Goal: Check status: Check status

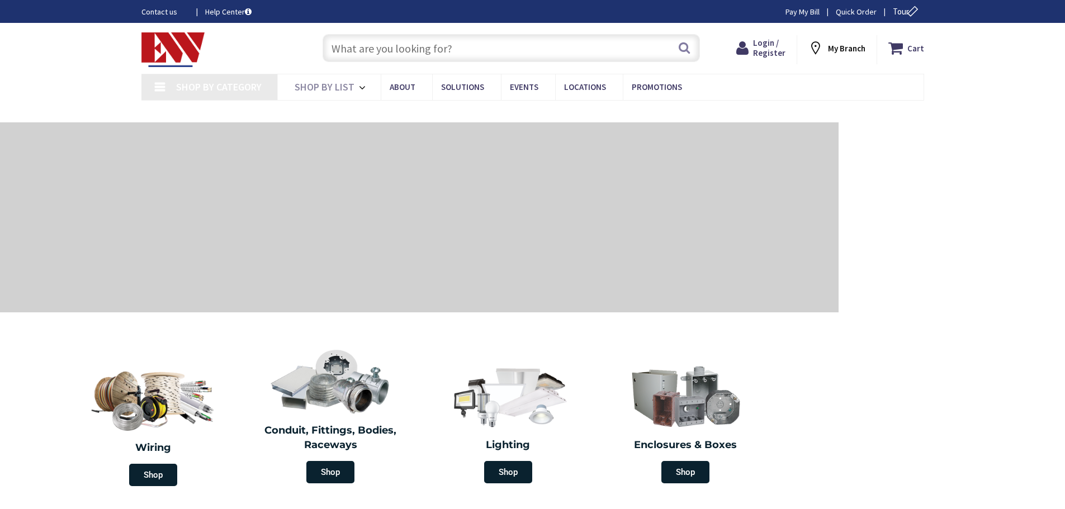
type input "[GEOGRAPHIC_DATA], [STREET_ADDRESS][PERSON_NAME]"
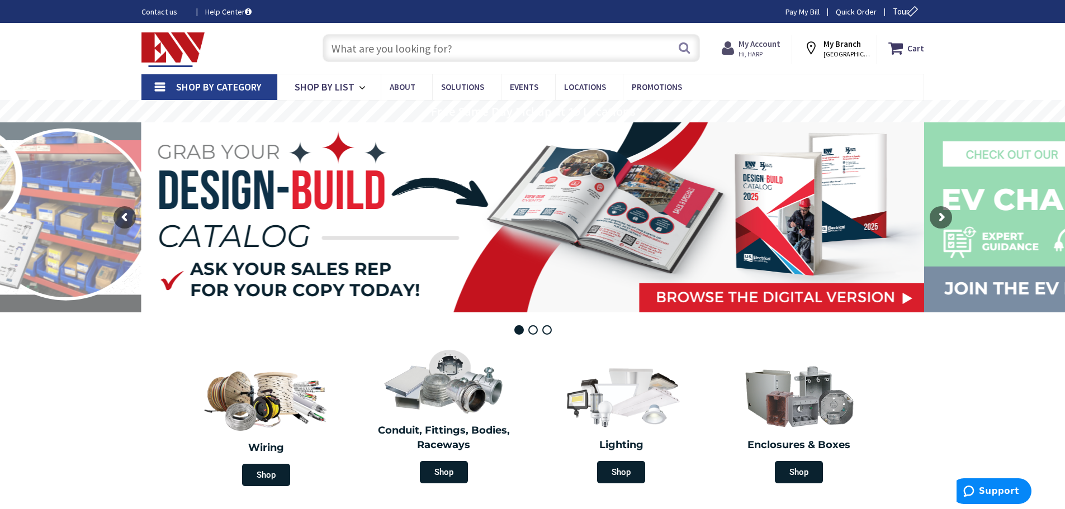
click at [751, 55] on span "Hi, HARP" at bounding box center [759, 54] width 42 height 9
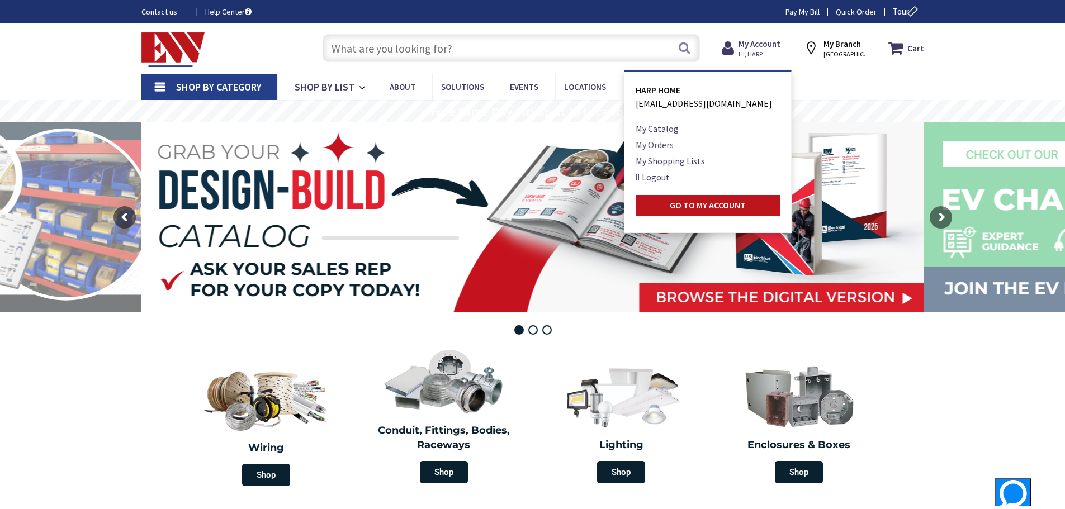
click at [664, 142] on link "My Orders" at bounding box center [655, 144] width 38 height 13
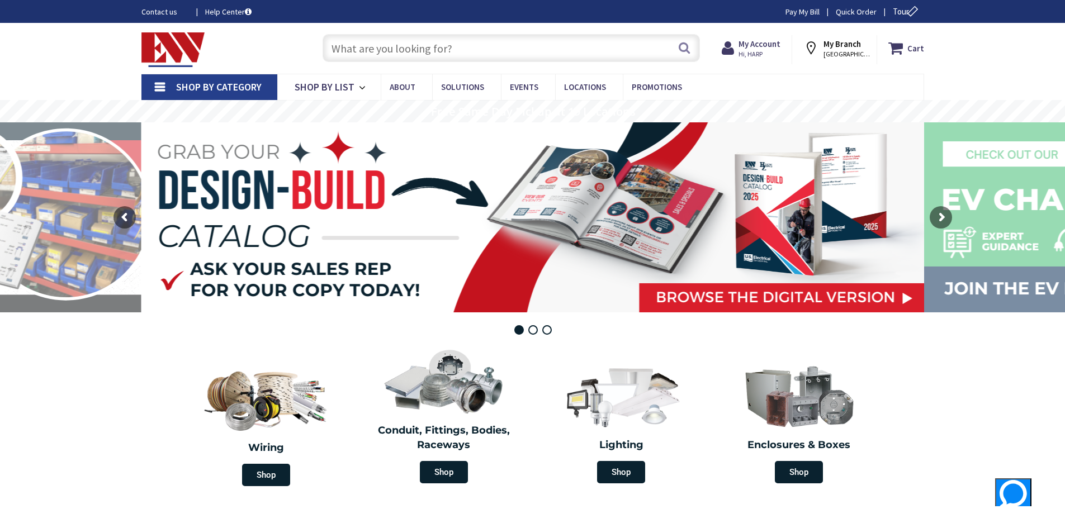
click at [664, 142] on rs-layer at bounding box center [532, 217] width 783 height 190
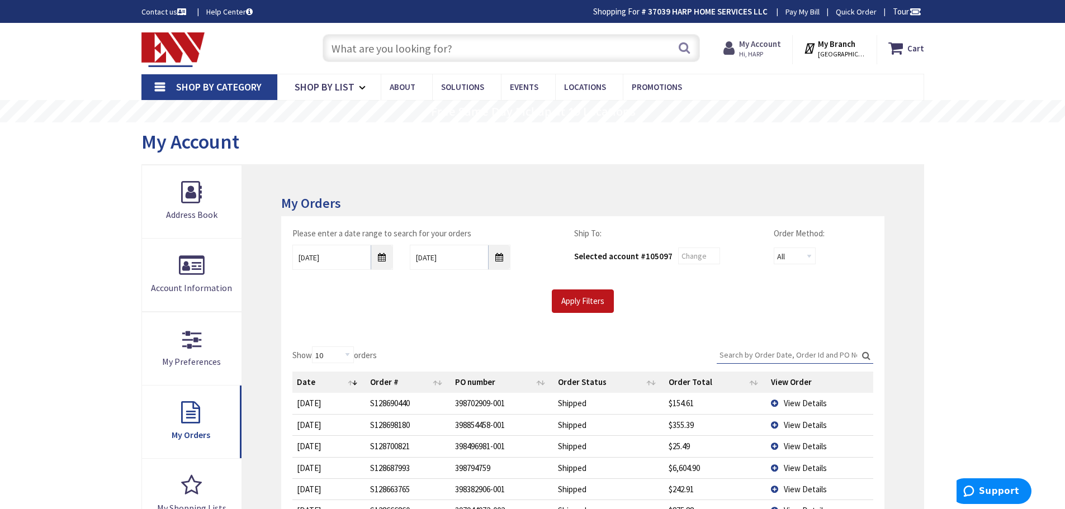
click at [755, 49] on strong "My Account" at bounding box center [760, 44] width 42 height 11
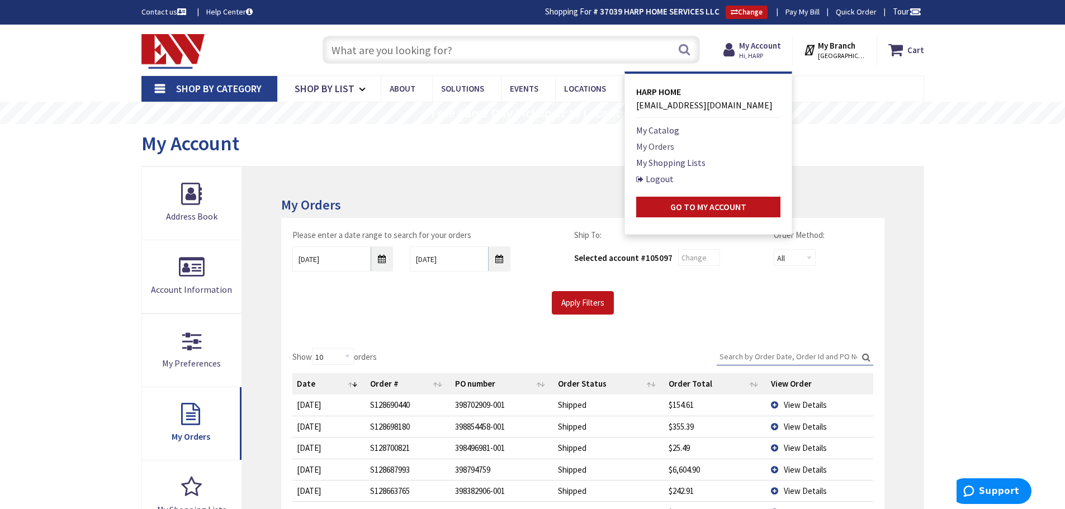
click at [667, 141] on link "My Orders" at bounding box center [655, 146] width 38 height 13
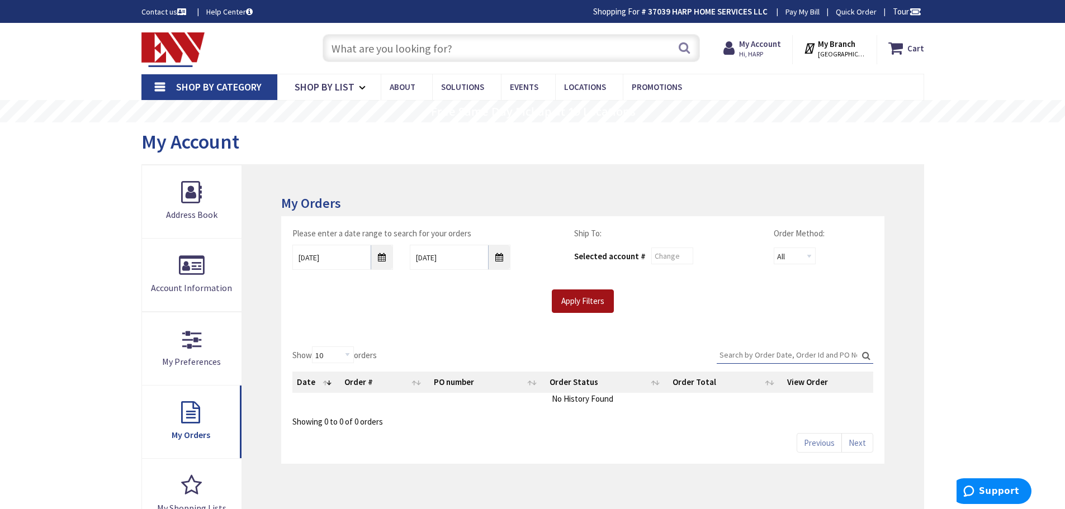
click at [590, 300] on input "Apply Filters" at bounding box center [583, 301] width 62 height 23
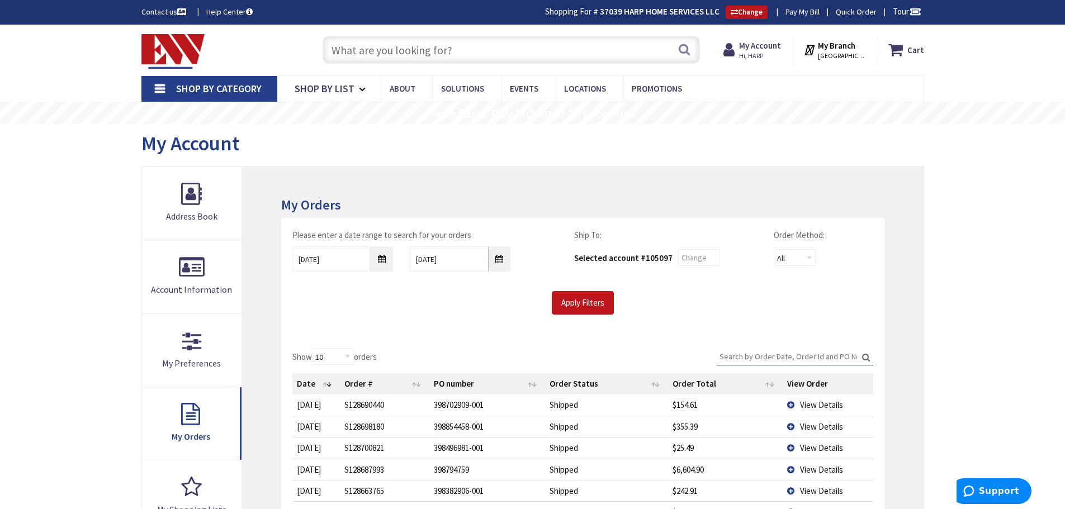
click at [790, 445] on td "View Details" at bounding box center [828, 447] width 91 height 21
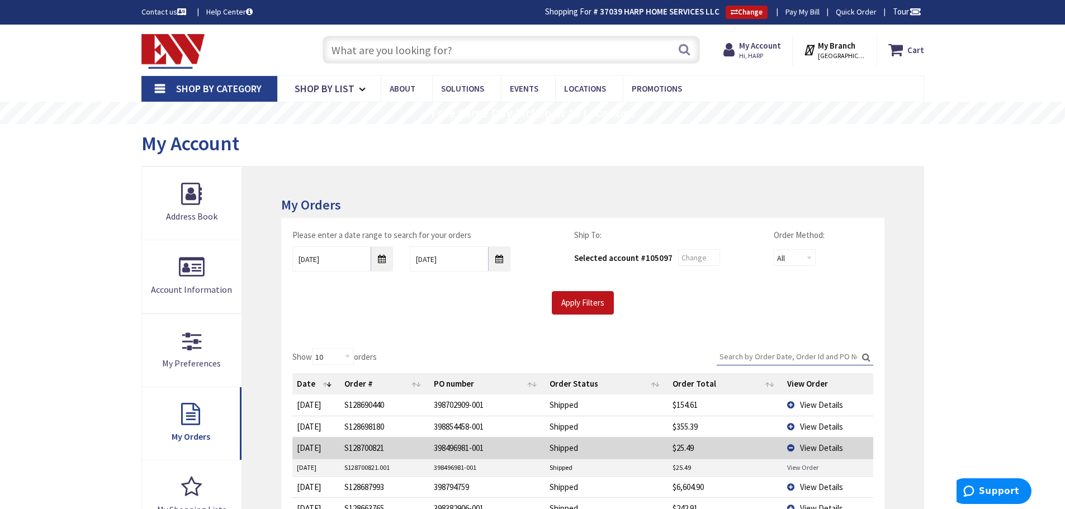
click at [797, 466] on link "View Order" at bounding box center [802, 468] width 31 height 10
